Goal: Task Accomplishment & Management: Use online tool/utility

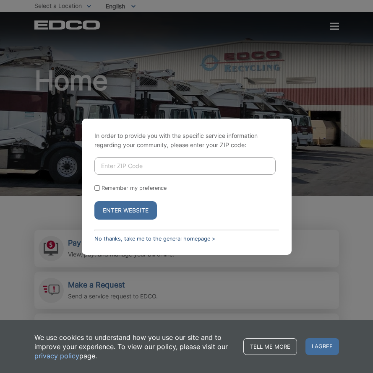
click at [140, 236] on link "No thanks, take me to the general homepage >" at bounding box center [154, 239] width 121 height 6
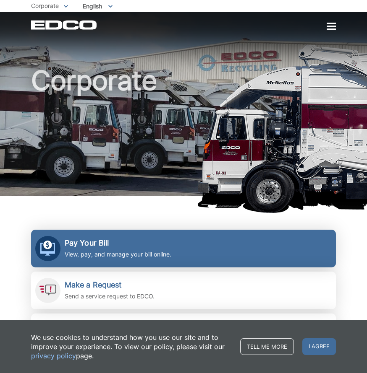
click at [104, 243] on h2 "Pay Your Bill" at bounding box center [118, 243] width 107 height 9
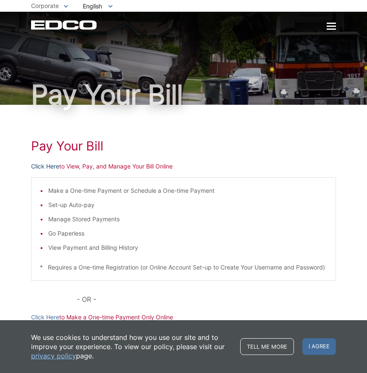
click at [47, 166] on link "Click Here" at bounding box center [45, 166] width 28 height 9
